Goal: Check status

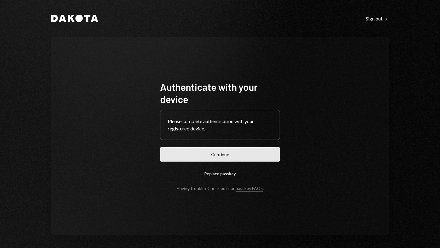
click at [216, 152] on button "Continue" at bounding box center [220, 154] width 120 height 14
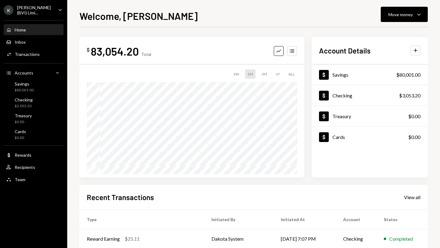
click at [19, 5] on div "[PERSON_NAME] (BVI) Limi..." at bounding box center [35, 10] width 36 height 10
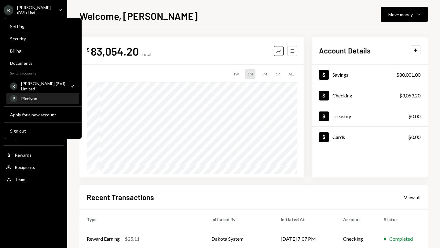
click at [40, 98] on div "Pixelynx" at bounding box center [48, 98] width 54 height 5
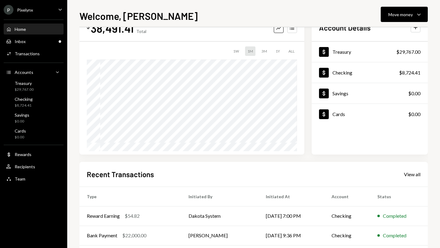
scroll to position [58, 0]
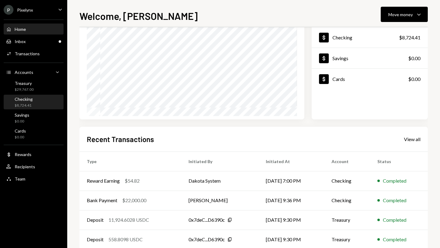
click at [36, 104] on div "Checking $8,724.41" at bounding box center [33, 102] width 55 height 12
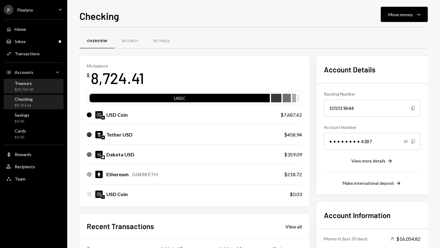
click at [36, 84] on div "Treasury $29,767.00" at bounding box center [33, 87] width 55 height 12
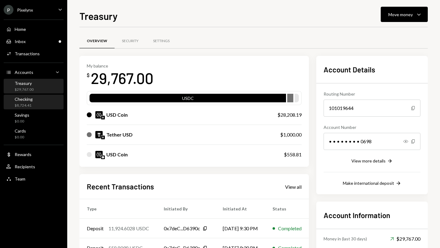
click at [38, 105] on div "Checking $8,724.41" at bounding box center [33, 102] width 55 height 12
